Goal: Transaction & Acquisition: Book appointment/travel/reservation

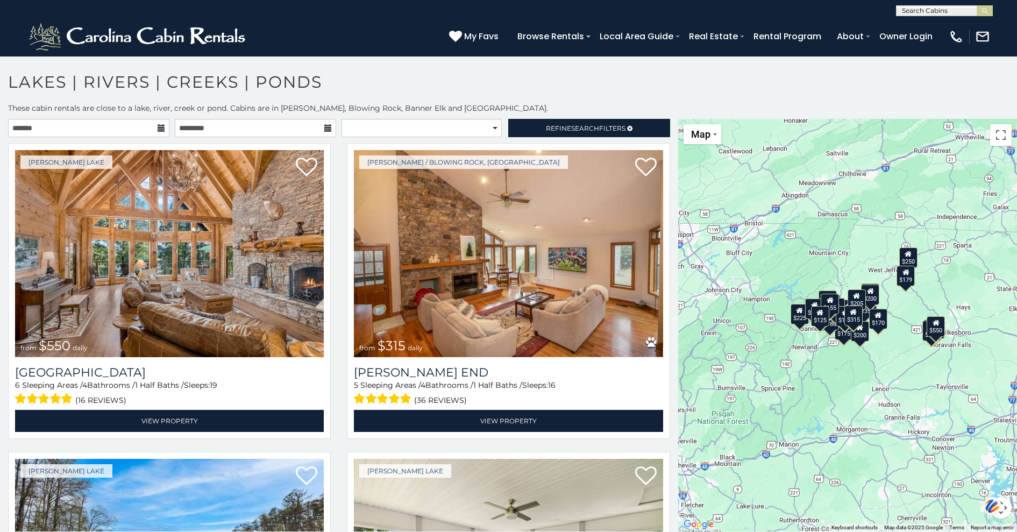
click at [738, 272] on div "$550 $315 $265 $275 $180 $615 $260 $175 $200 $235 $250 $235 $229 $305 $200 $225…" at bounding box center [847, 325] width 339 height 412
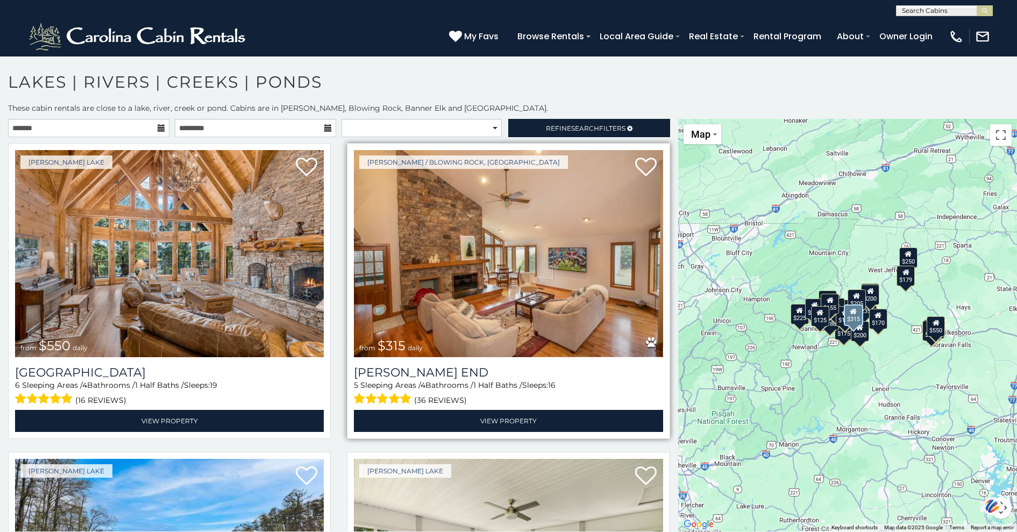
scroll to position [4, 0]
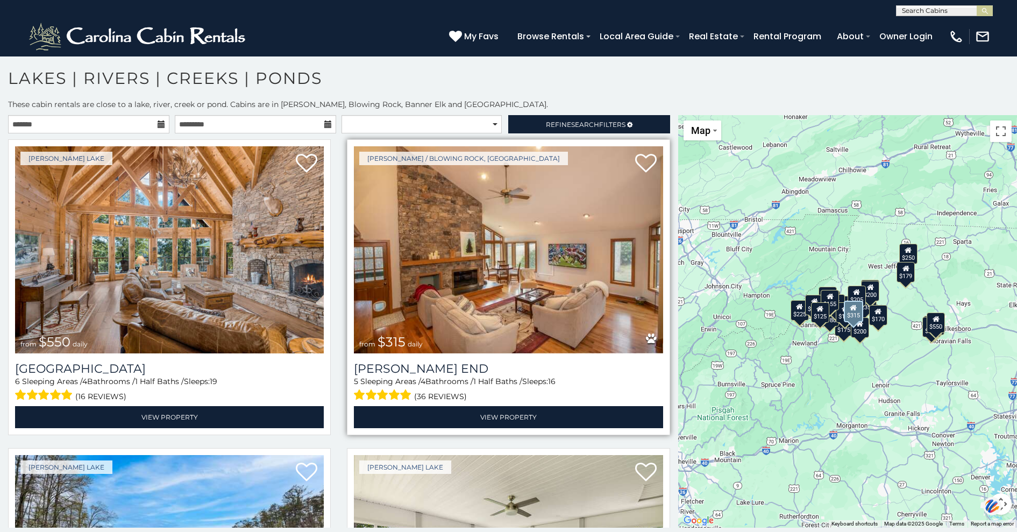
click at [652, 306] on img at bounding box center [508, 249] width 309 height 207
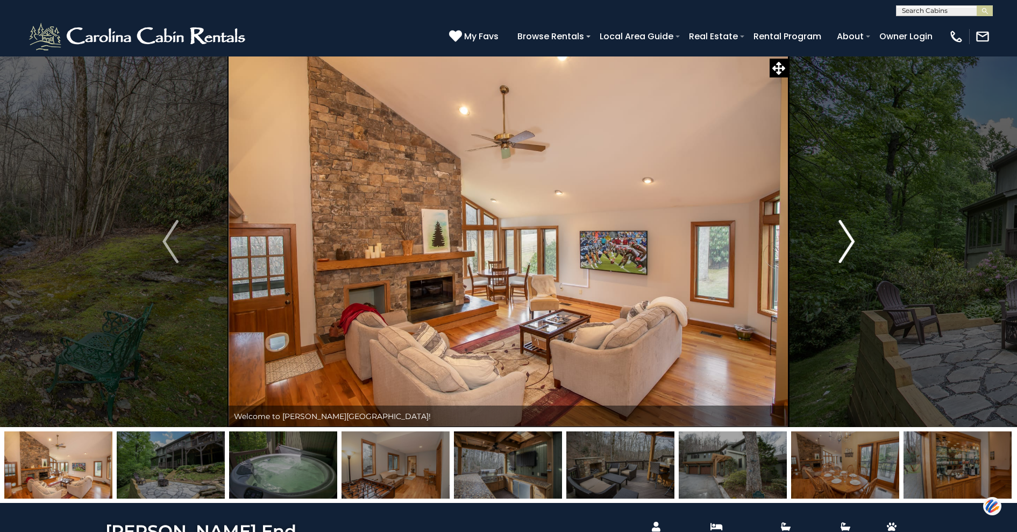
drag, startPoint x: 640, startPoint y: 327, endPoint x: 859, endPoint y: 233, distance: 238.0
click at [859, 233] on button "Next" at bounding box center [846, 241] width 116 height 371
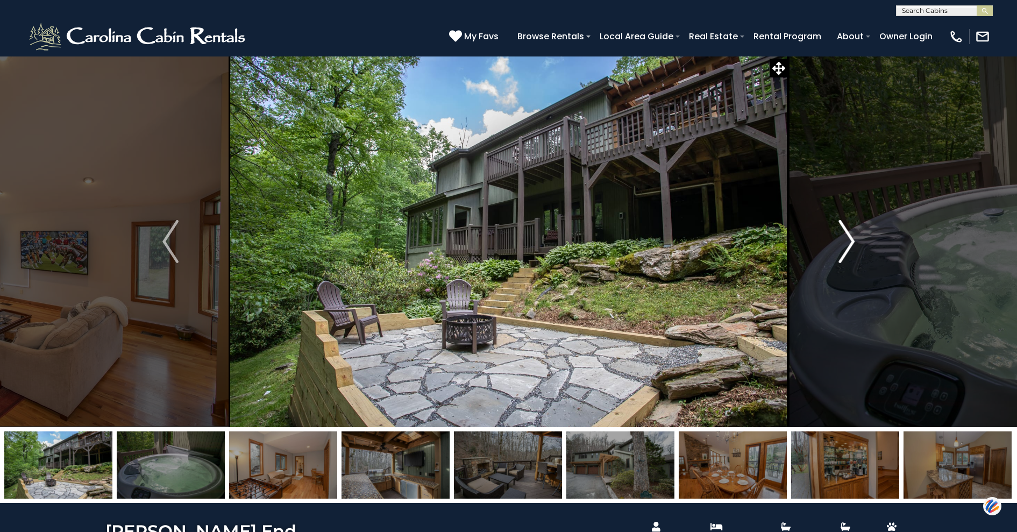
click at [859, 233] on button "Next" at bounding box center [846, 241] width 116 height 371
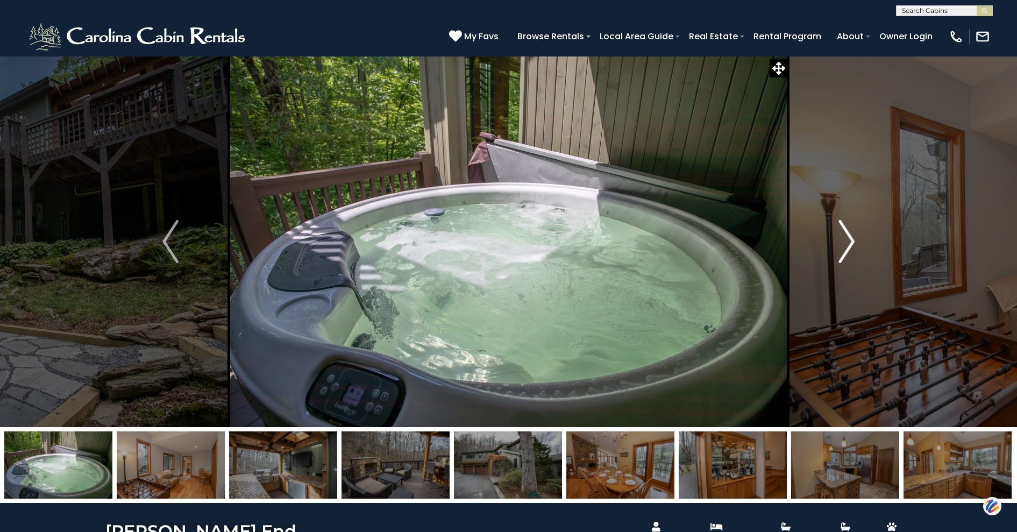
click at [859, 233] on button "Next" at bounding box center [846, 241] width 116 height 371
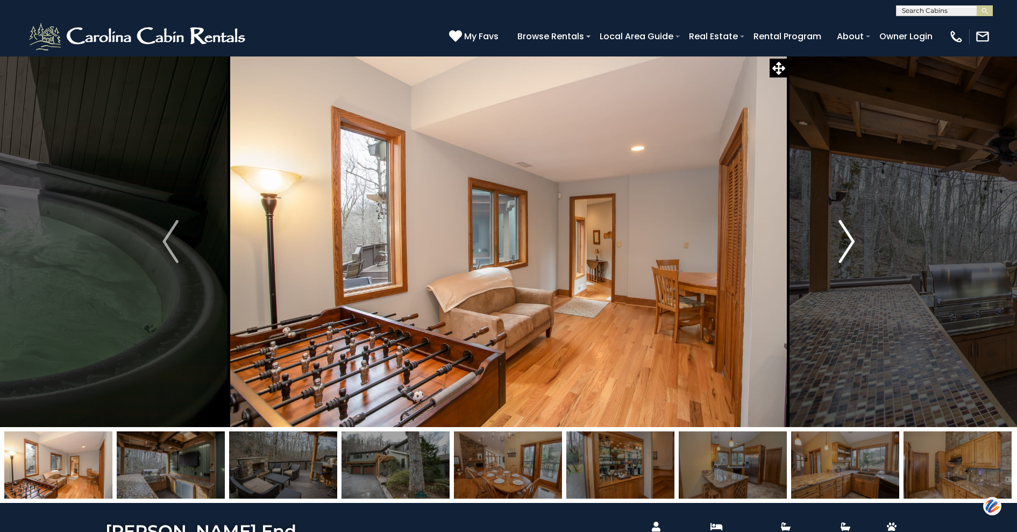
click at [859, 233] on button "Next" at bounding box center [846, 241] width 116 height 371
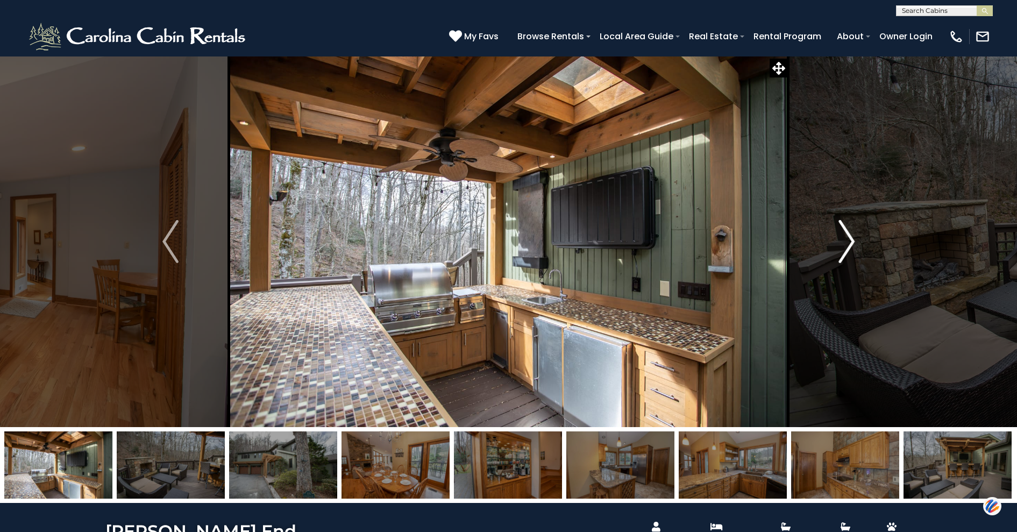
click at [859, 233] on button "Next" at bounding box center [846, 241] width 116 height 371
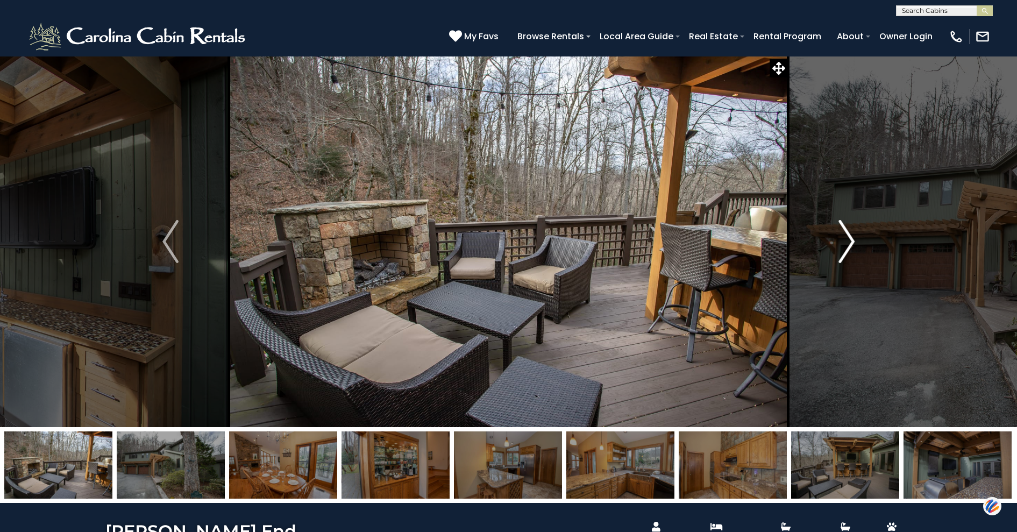
click at [859, 233] on button "Next" at bounding box center [846, 241] width 116 height 371
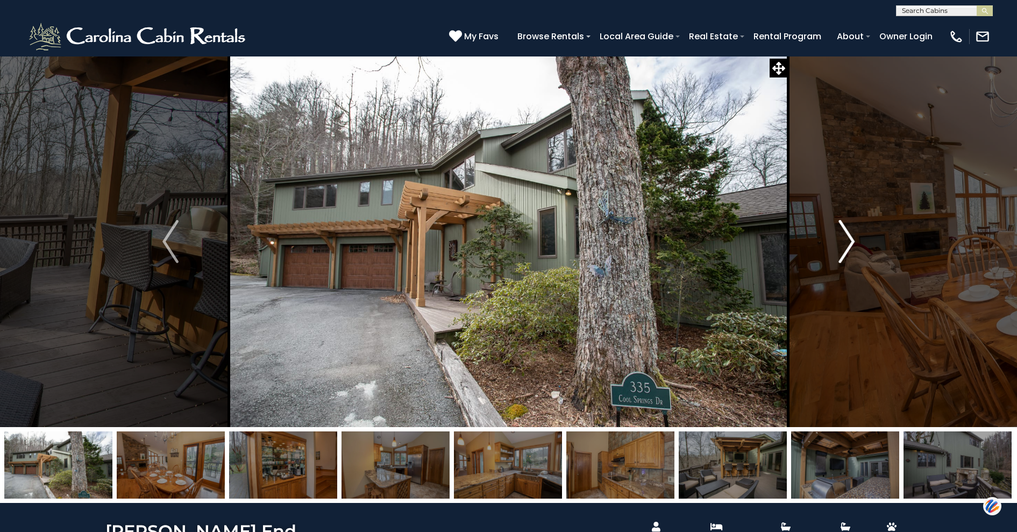
click at [859, 233] on button "Next" at bounding box center [846, 241] width 116 height 371
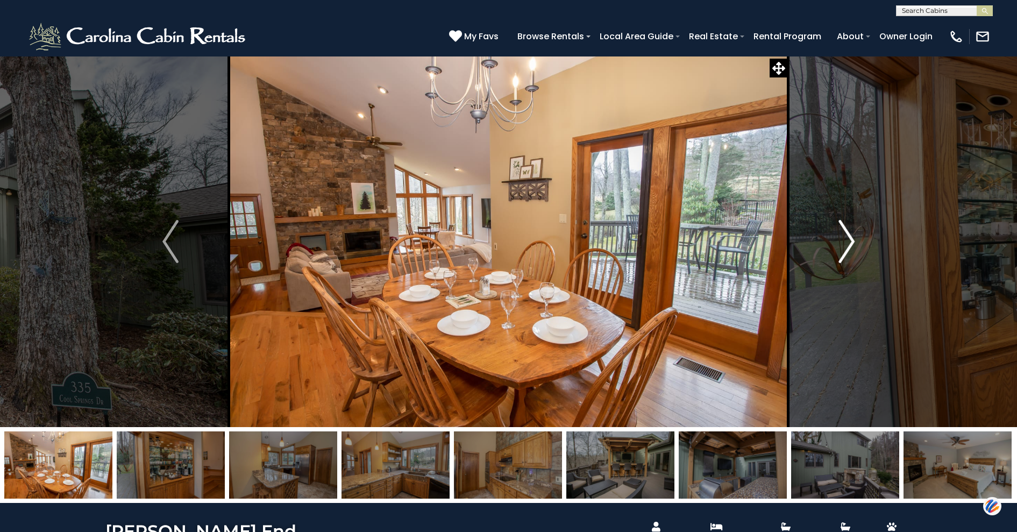
click at [859, 233] on button "Next" at bounding box center [846, 241] width 116 height 371
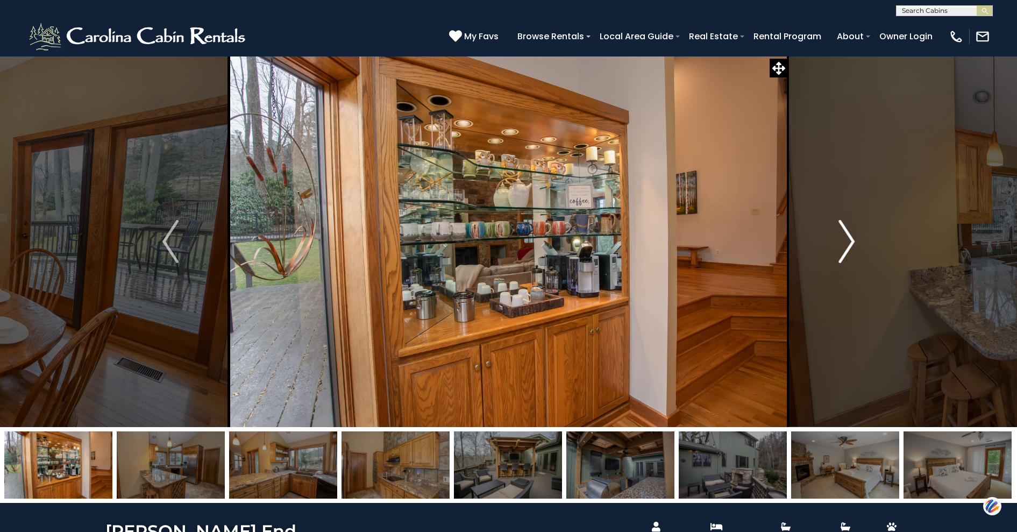
click at [850, 226] on img "Next" at bounding box center [846, 241] width 16 height 43
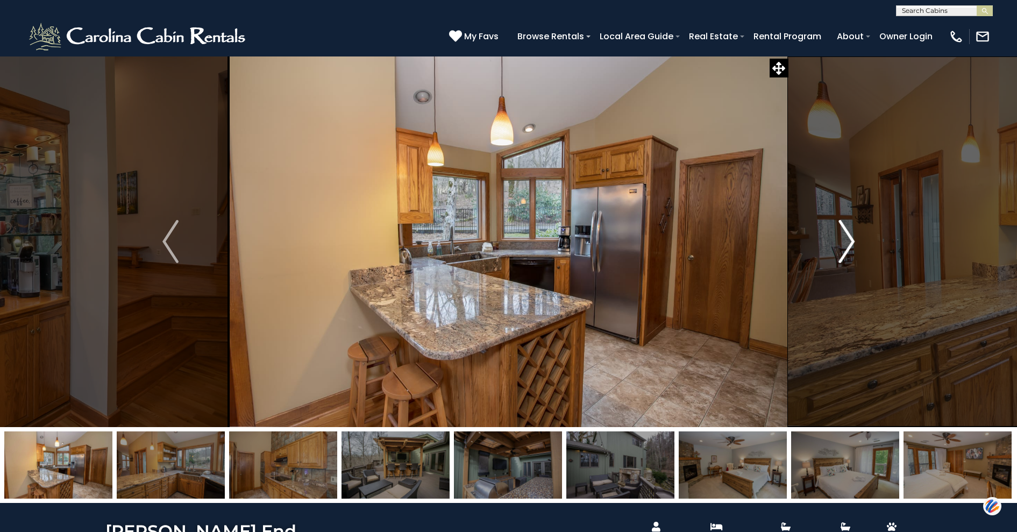
click at [850, 226] on img "Next" at bounding box center [846, 241] width 16 height 43
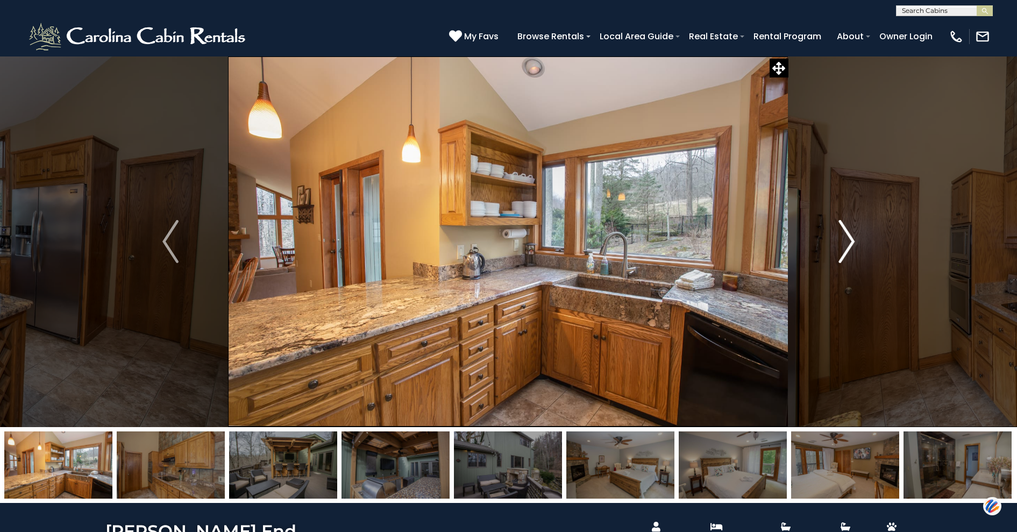
click at [850, 226] on img "Next" at bounding box center [846, 241] width 16 height 43
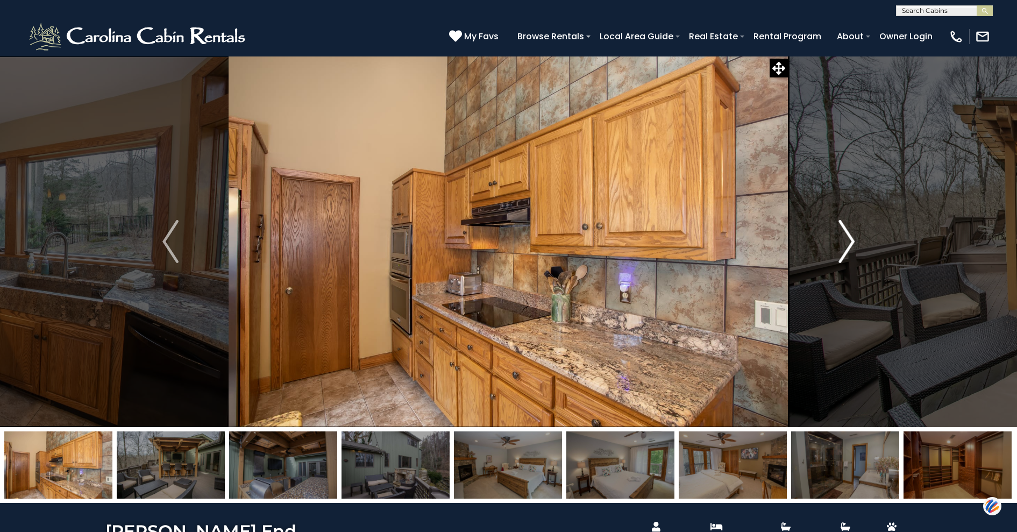
click at [850, 226] on img "Next" at bounding box center [846, 241] width 16 height 43
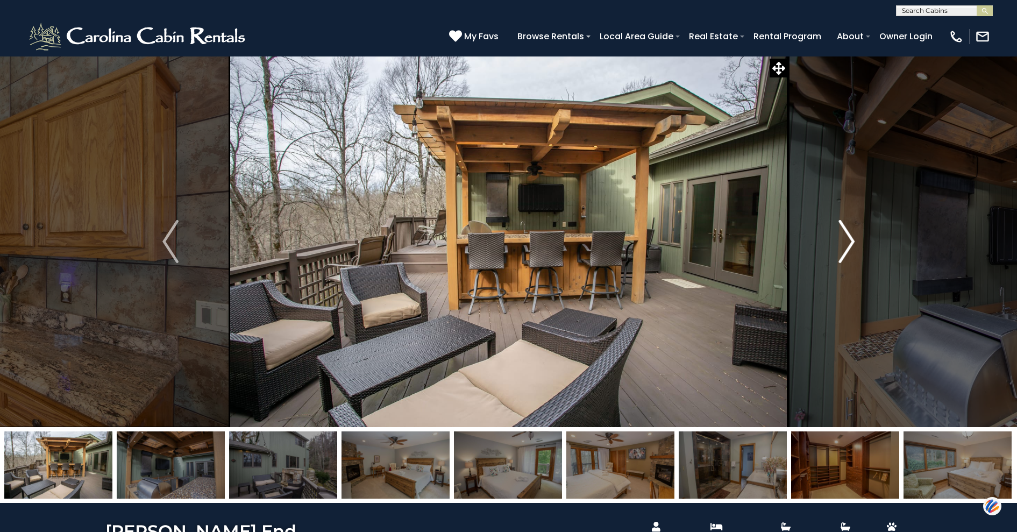
click at [850, 226] on img "Next" at bounding box center [846, 241] width 16 height 43
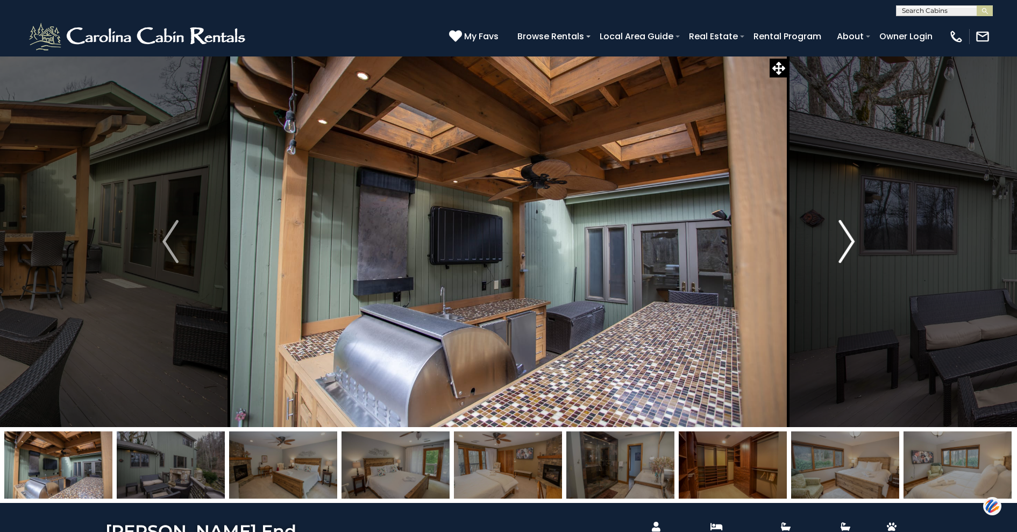
click at [850, 226] on img "Next" at bounding box center [846, 241] width 16 height 43
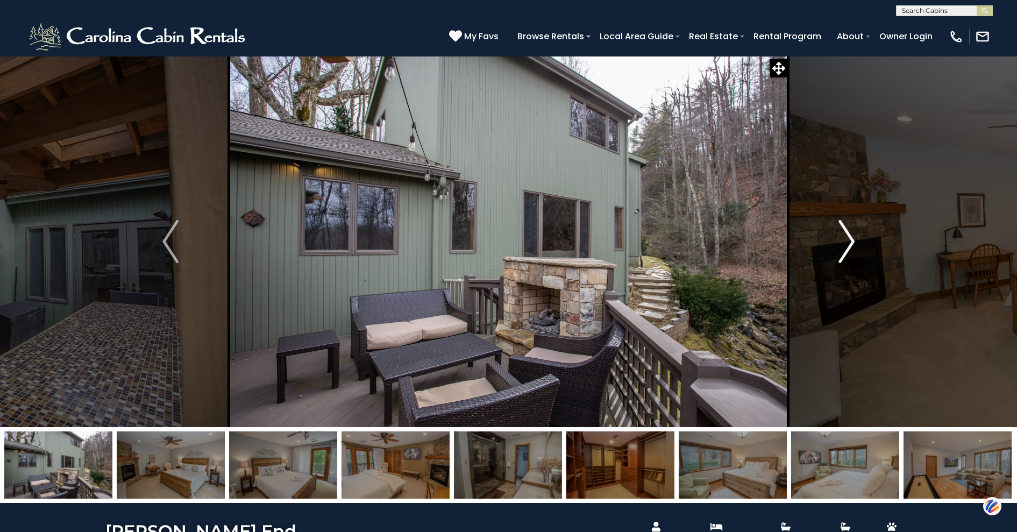
click at [850, 226] on img "Next" at bounding box center [846, 241] width 16 height 43
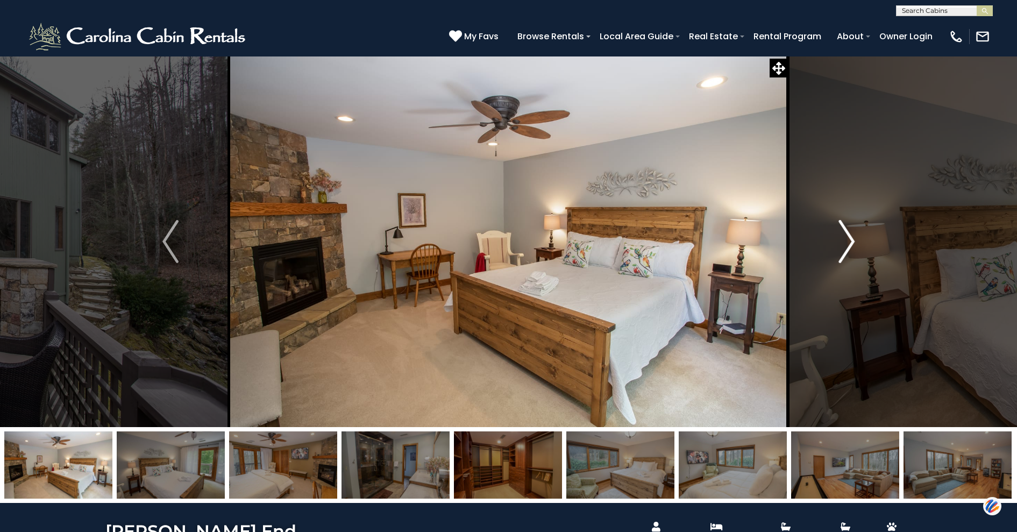
click at [850, 226] on img "Next" at bounding box center [846, 241] width 16 height 43
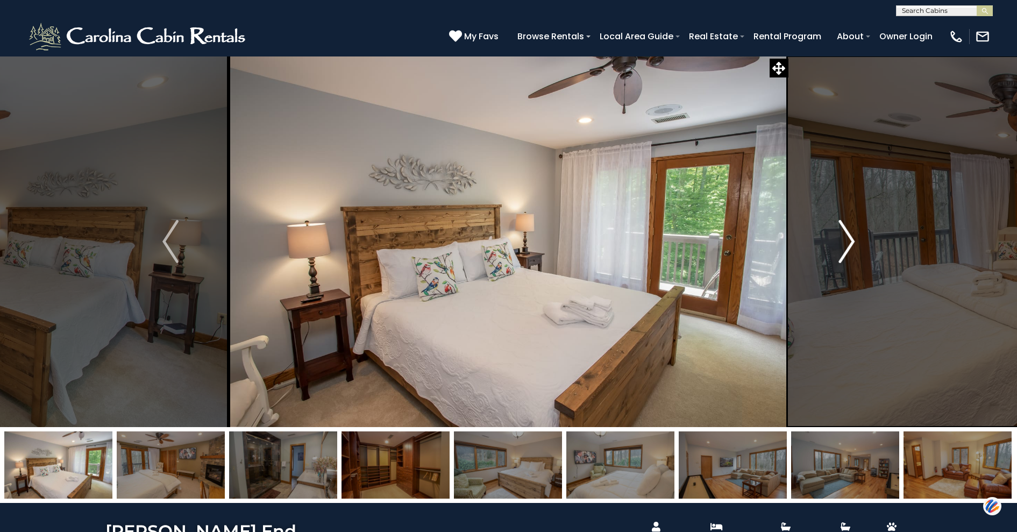
click at [850, 226] on img "Next" at bounding box center [846, 241] width 16 height 43
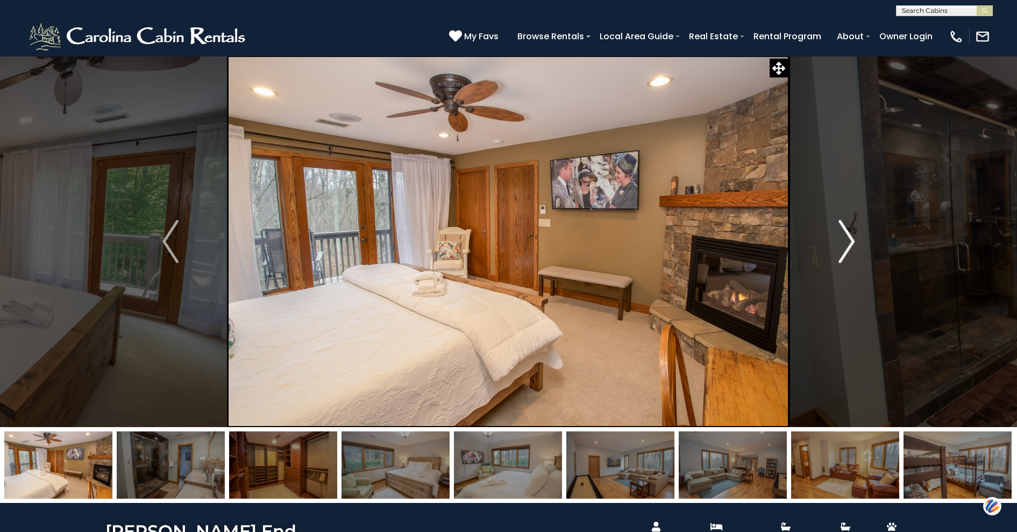
click at [850, 226] on img "Next" at bounding box center [846, 241] width 16 height 43
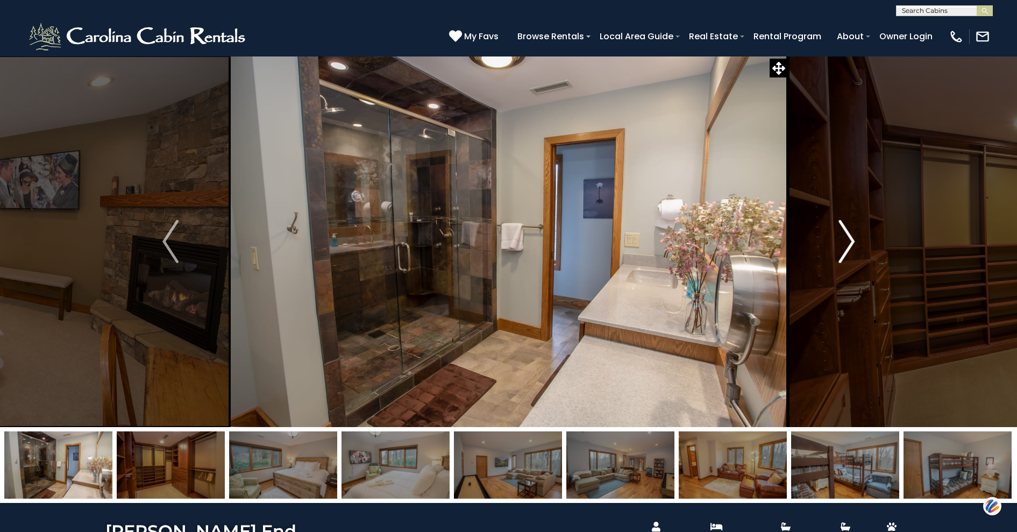
click at [848, 228] on img "Next" at bounding box center [846, 241] width 16 height 43
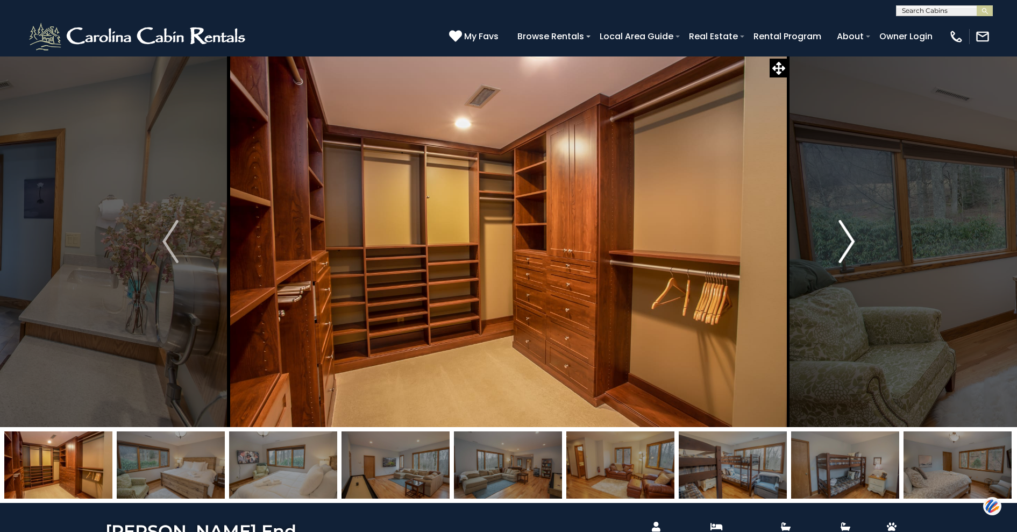
click at [862, 228] on button "Next" at bounding box center [846, 241] width 116 height 371
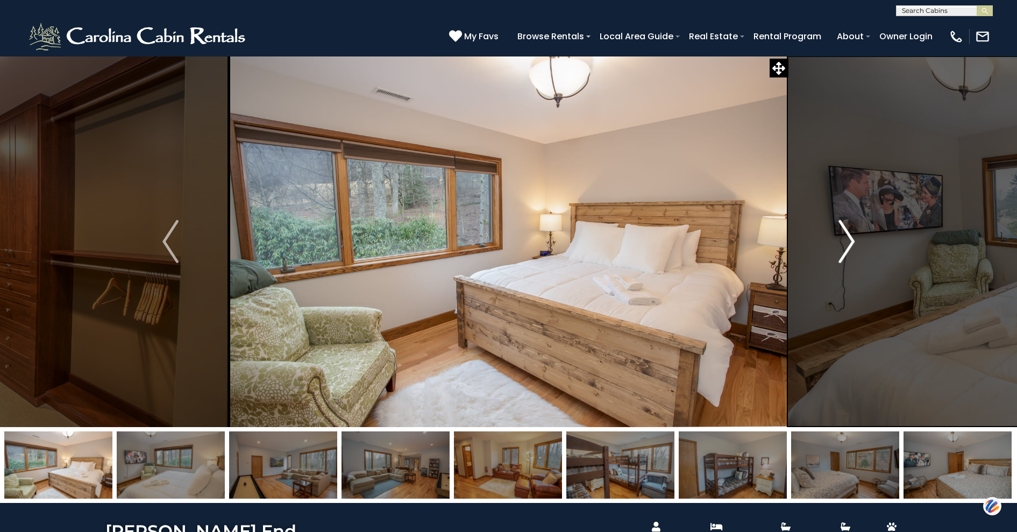
click at [862, 228] on button "Next" at bounding box center [846, 241] width 116 height 371
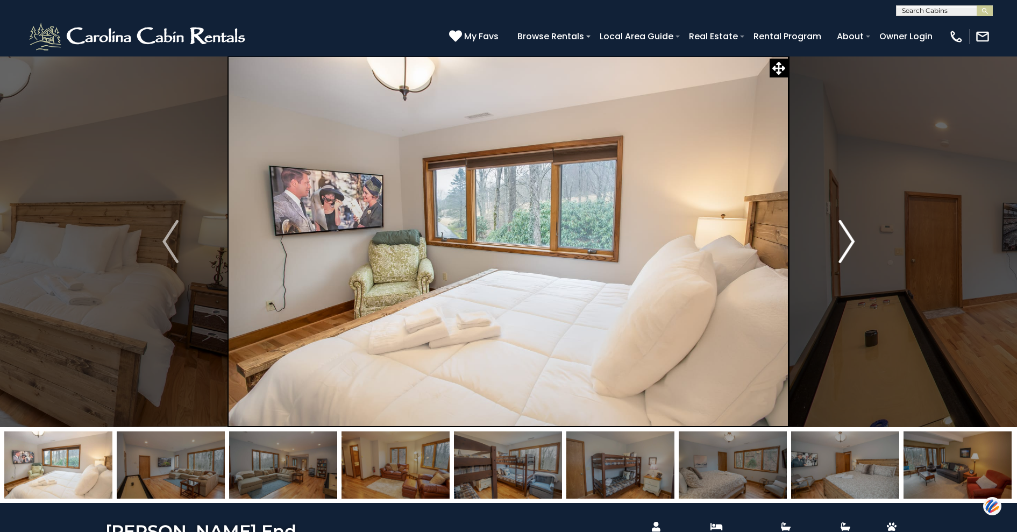
click at [862, 228] on button "Next" at bounding box center [846, 241] width 116 height 371
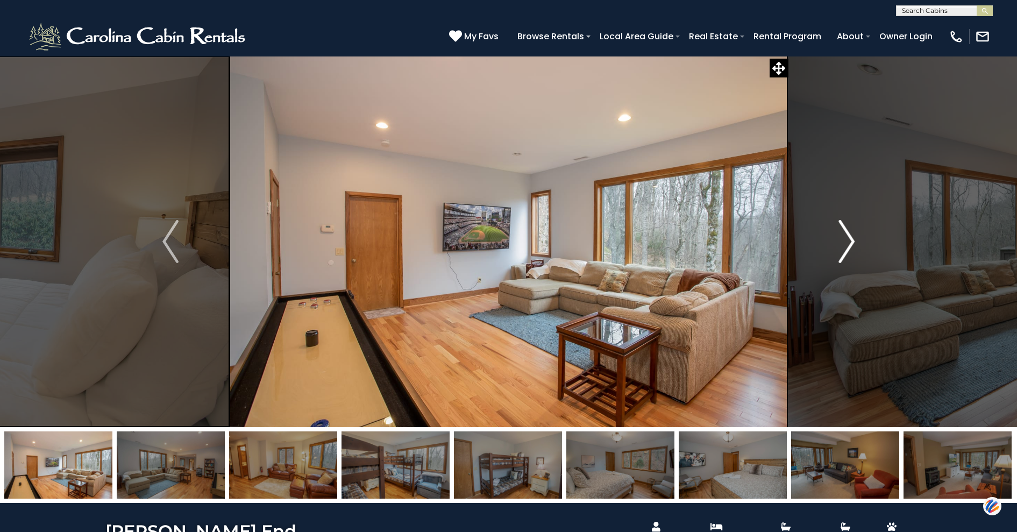
click at [862, 228] on button "Next" at bounding box center [846, 241] width 116 height 371
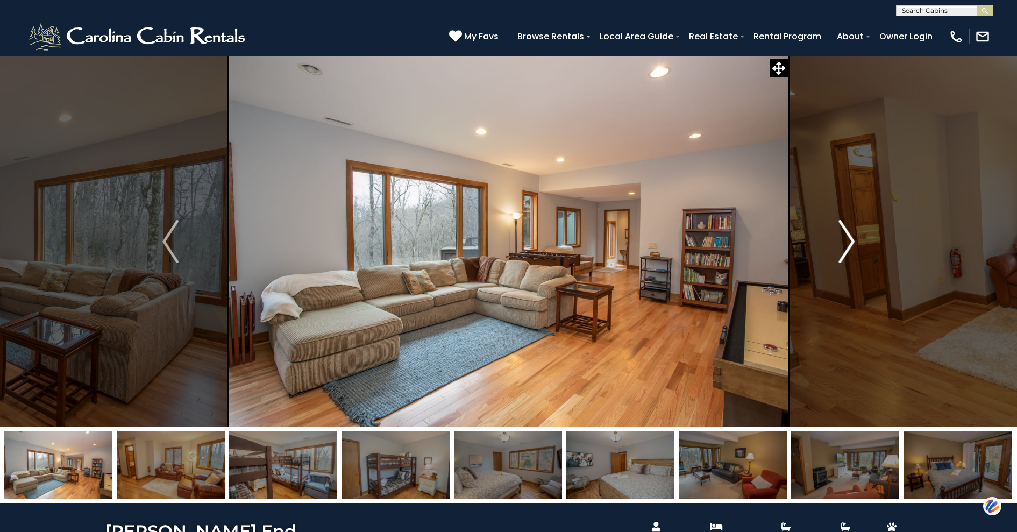
click at [862, 228] on button "Next" at bounding box center [846, 241] width 116 height 371
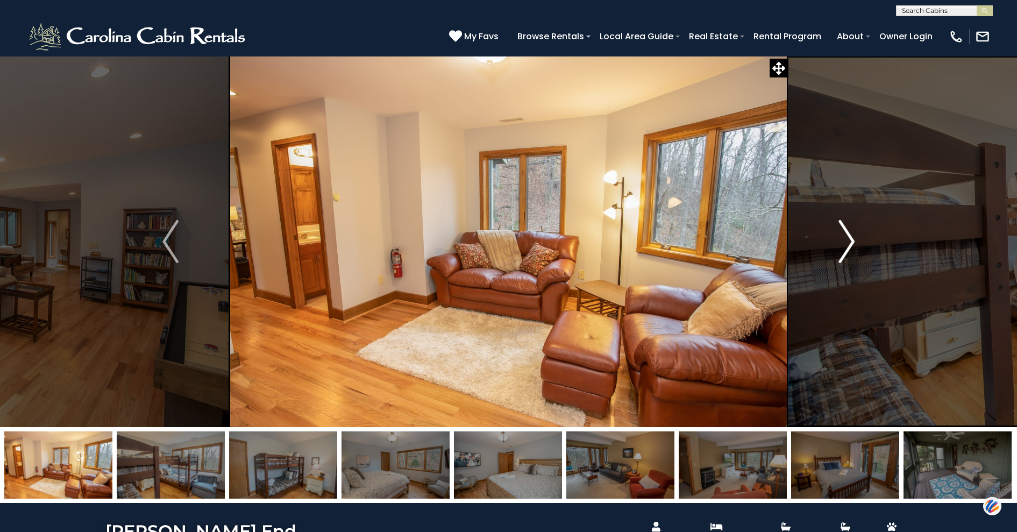
click at [862, 229] on button "Next" at bounding box center [846, 241] width 116 height 371
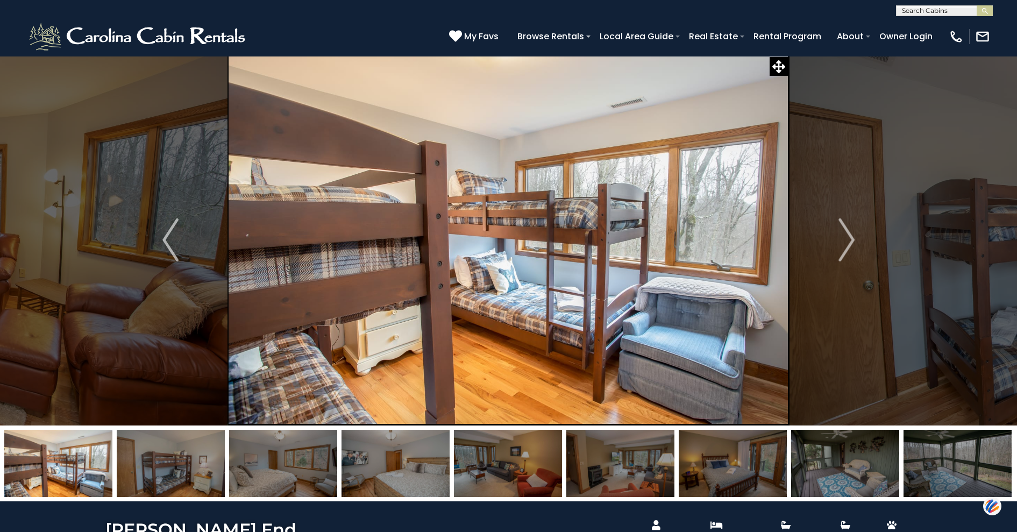
scroll to position [1, 0]
